Goal: Find specific page/section

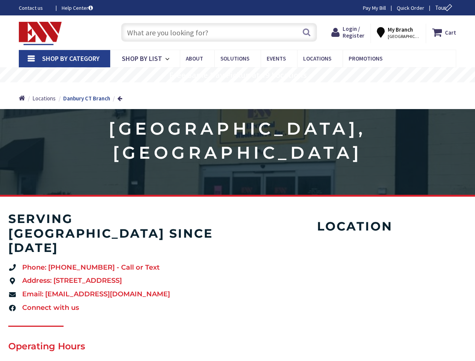
click at [237, 180] on div "[GEOGRAPHIC_DATA], [GEOGRAPHIC_DATA]" at bounding box center [237, 152] width 475 height 86
click at [443, 8] on span "Tour" at bounding box center [444, 7] width 19 height 7
click at [448, 8] on icon at bounding box center [447, 7] width 9 height 9
click at [401, 32] on strong "My Branch" at bounding box center [399, 29] width 25 height 7
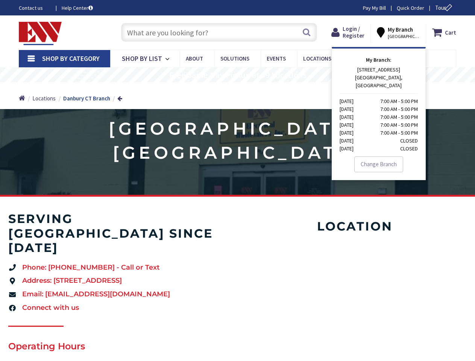
click at [64, 59] on span "Shop By Category" at bounding box center [70, 58] width 57 height 9
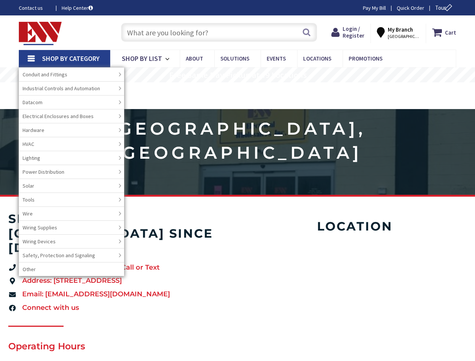
click at [64, 59] on span "Shop By Category" at bounding box center [70, 58] width 57 height 9
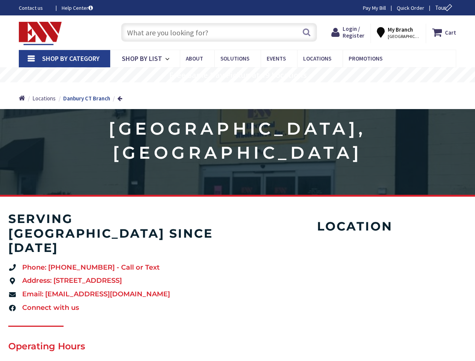
click at [237, 75] on rs-layer "Free Same Day Pickup at 19 Locations" at bounding box center [238, 75] width 138 height 8
